Goal: Task Accomplishment & Management: Manage account settings

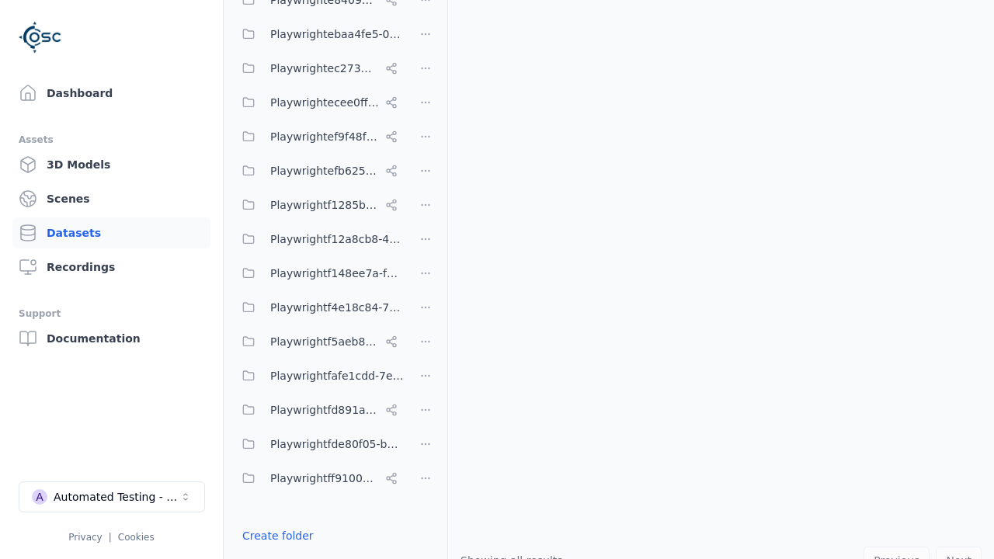
click at [274, 550] on button "Done editing" at bounding box center [277, 564] width 89 height 28
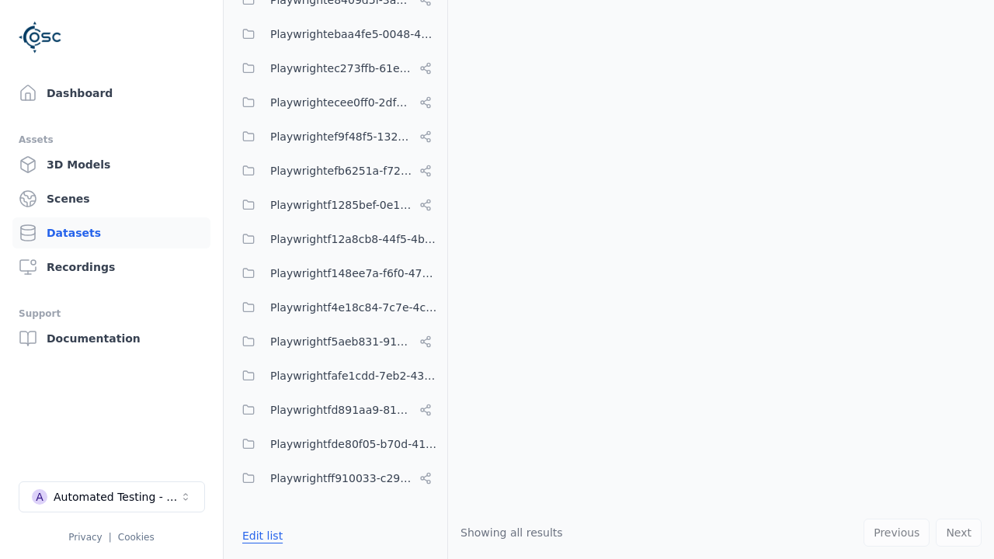
scroll to position [8884, 0]
click at [111, 233] on link "Datasets" at bounding box center [111, 232] width 198 height 31
click at [260, 536] on button "Edit list" at bounding box center [262, 536] width 59 height 28
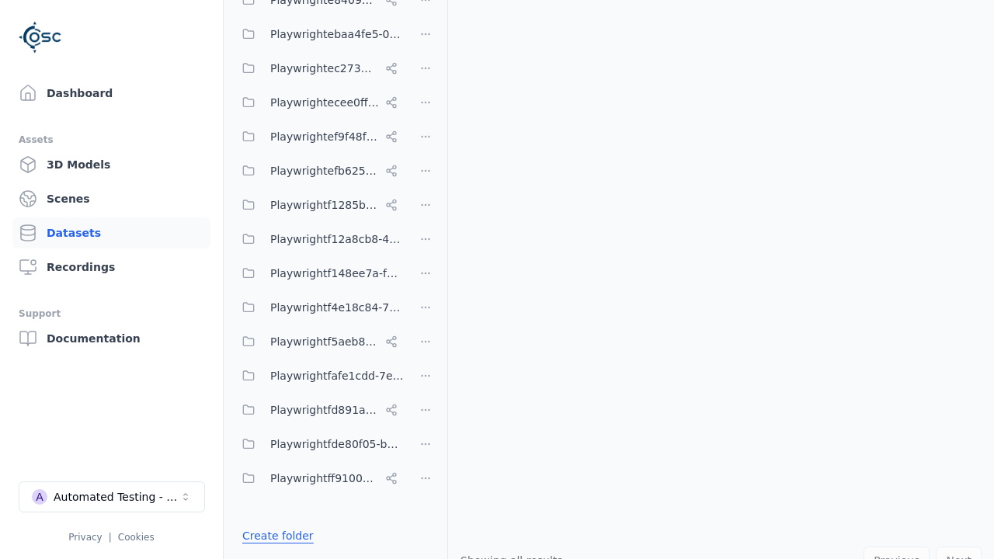
click at [274, 536] on link "Create folder" at bounding box center [277, 536] width 71 height 16
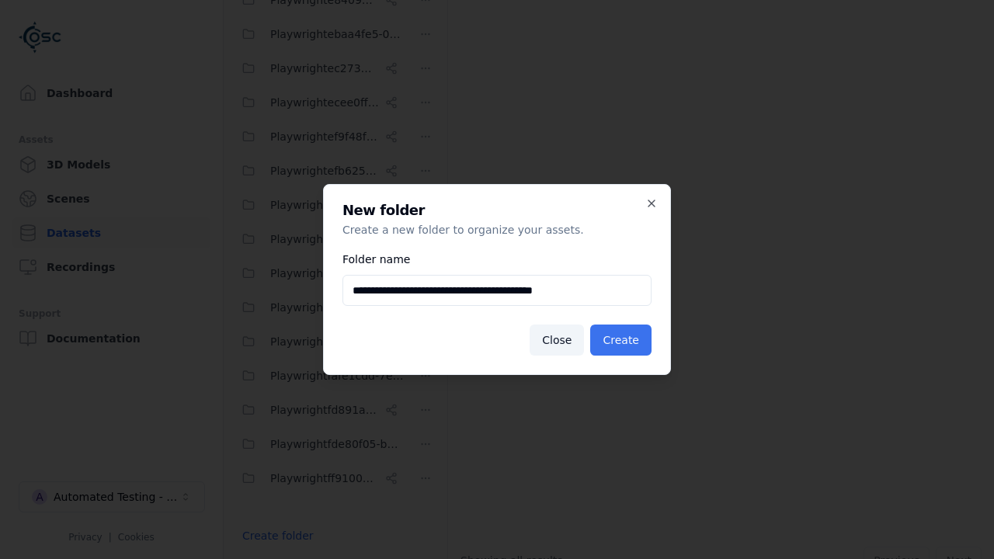
type input "**********"
click at [623, 340] on button "Create" at bounding box center [620, 340] width 61 height 31
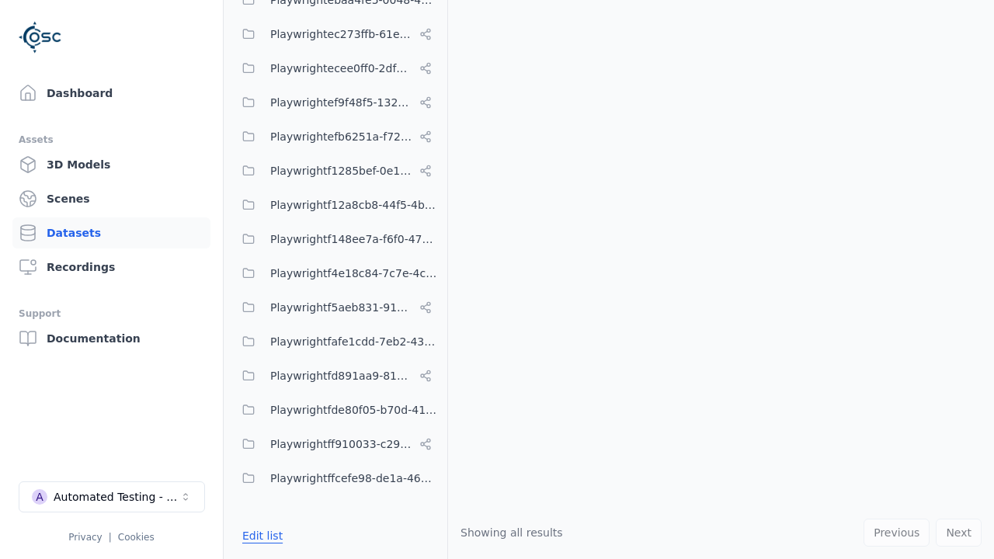
click at [260, 536] on button "Edit list" at bounding box center [262, 536] width 59 height 28
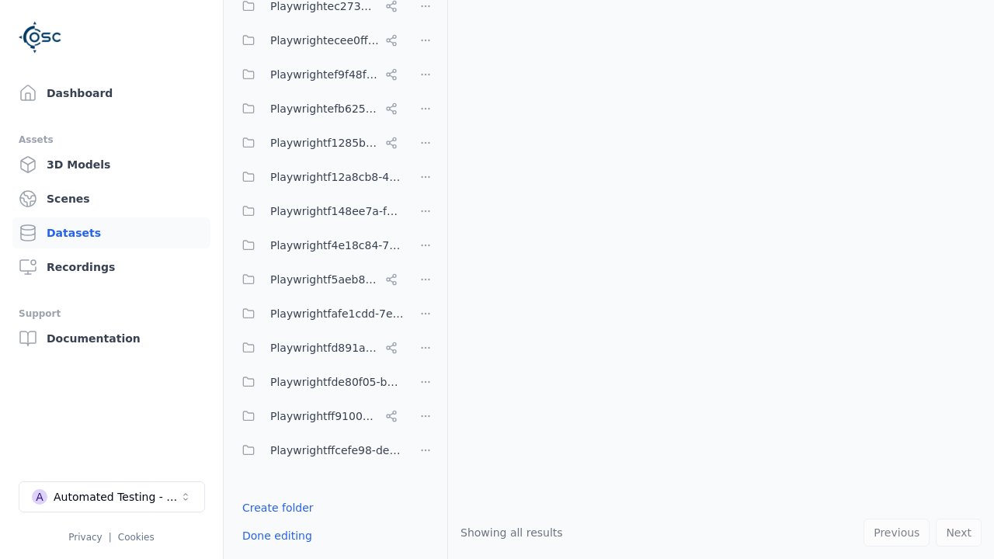
click at [426, 280] on html "Support Dashboard Assets 3D Models Scenes Datasets Recordings Support Documenta…" at bounding box center [497, 279] width 994 height 559
click at [497, 280] on html "Support Dashboard Assets 3D Models Scenes Datasets Recordings Support Documenta…" at bounding box center [497, 279] width 994 height 559
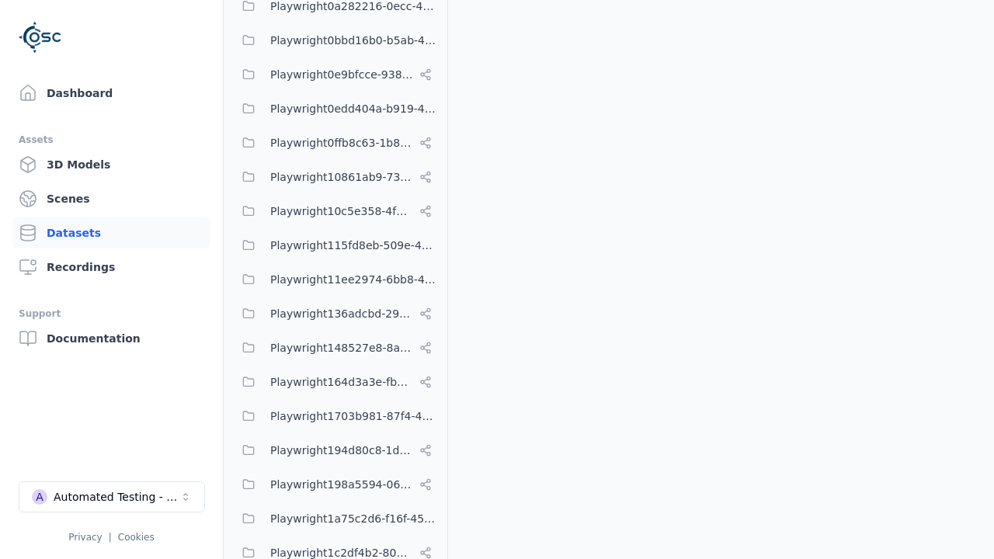
scroll to position [8952, 0]
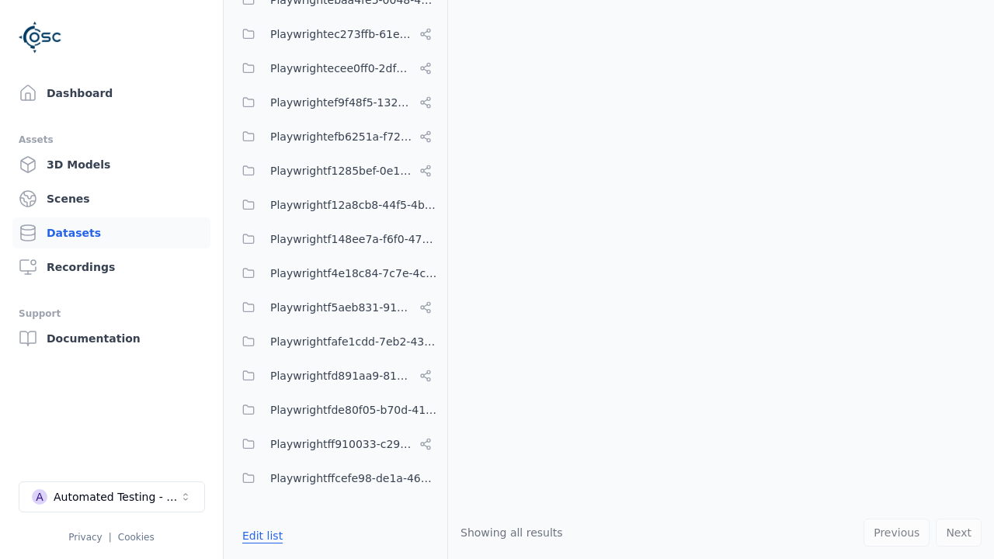
click at [260, 536] on button "Edit list" at bounding box center [262, 536] width 59 height 28
